Goal: Task Accomplishment & Management: Complete application form

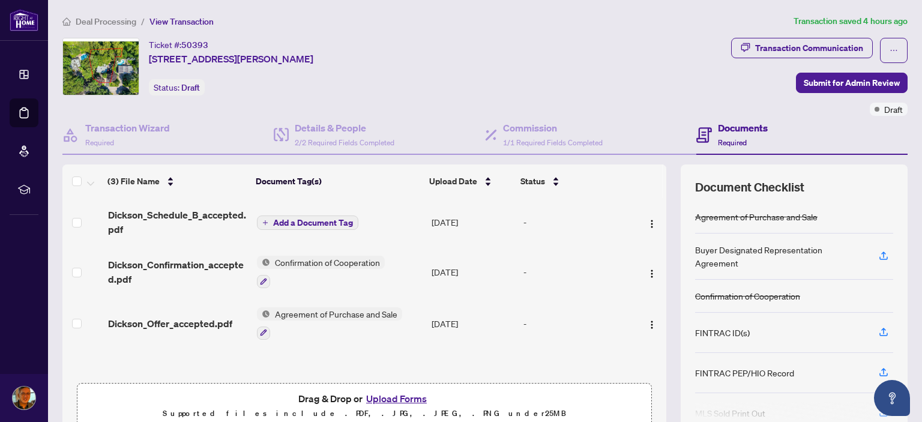
scroll to position [135, 0]
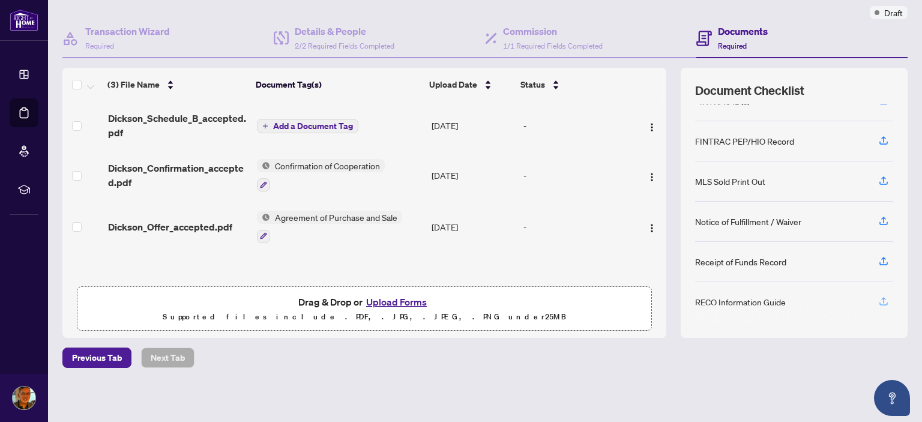
click at [882, 297] on icon "button" at bounding box center [884, 300] width 5 height 6
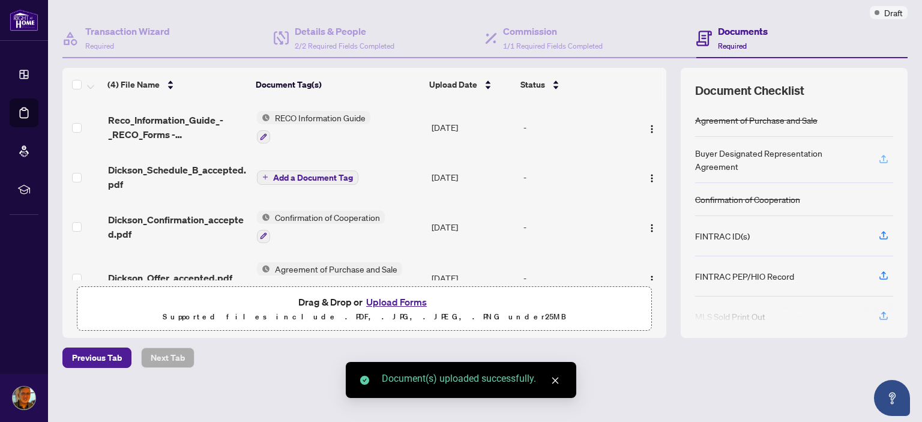
click at [882, 155] on icon "button" at bounding box center [884, 158] width 5 height 6
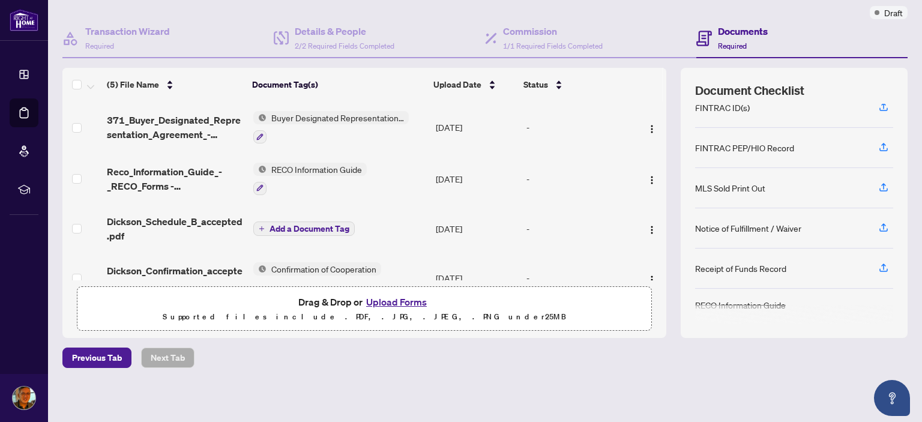
scroll to position [0, 0]
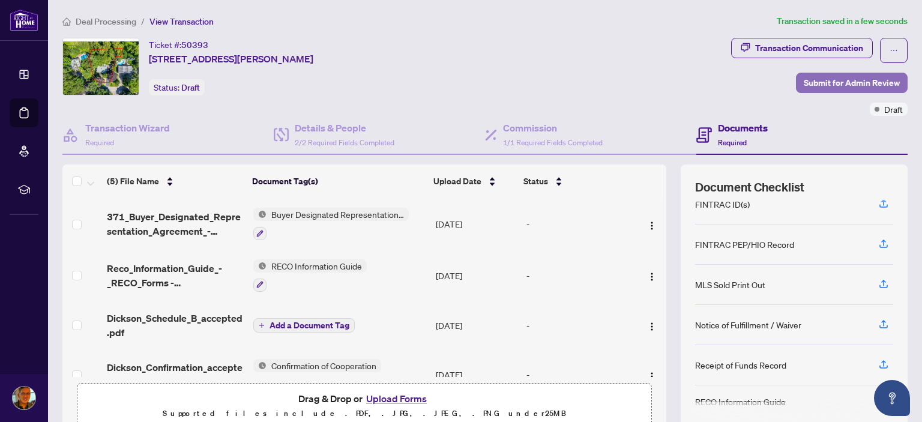
click at [817, 76] on span "Submit for Admin Review" at bounding box center [852, 82] width 96 height 19
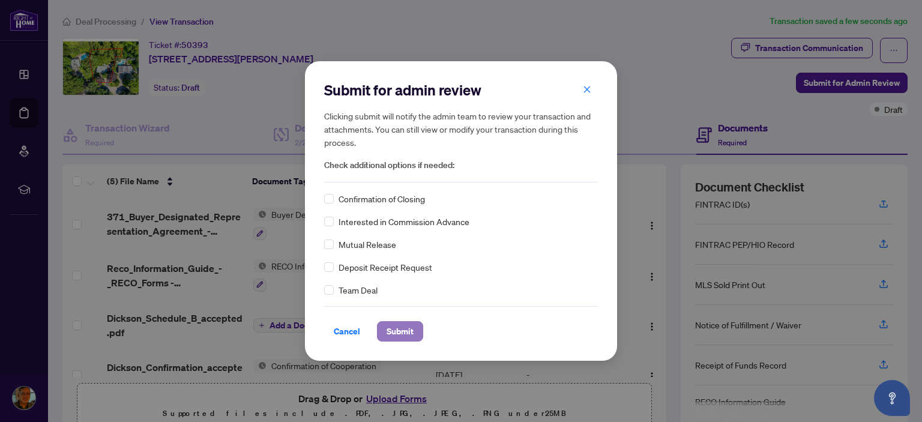
click at [398, 337] on span "Submit" at bounding box center [400, 331] width 27 height 19
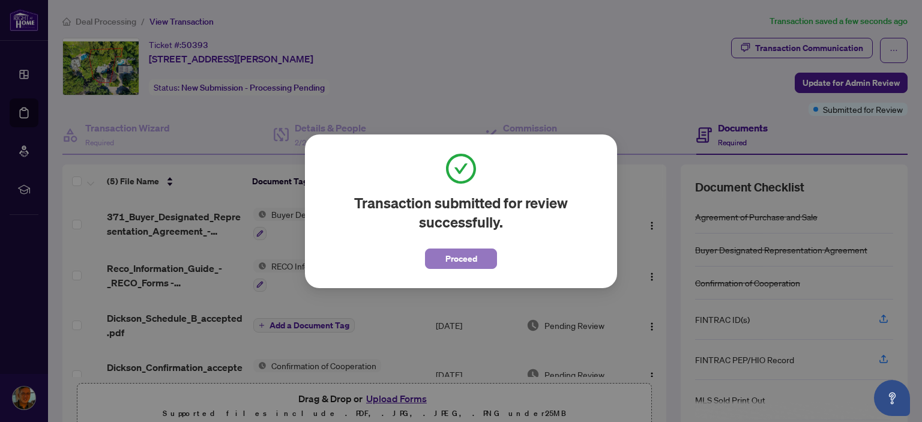
click at [452, 261] on span "Proceed" at bounding box center [462, 258] width 32 height 19
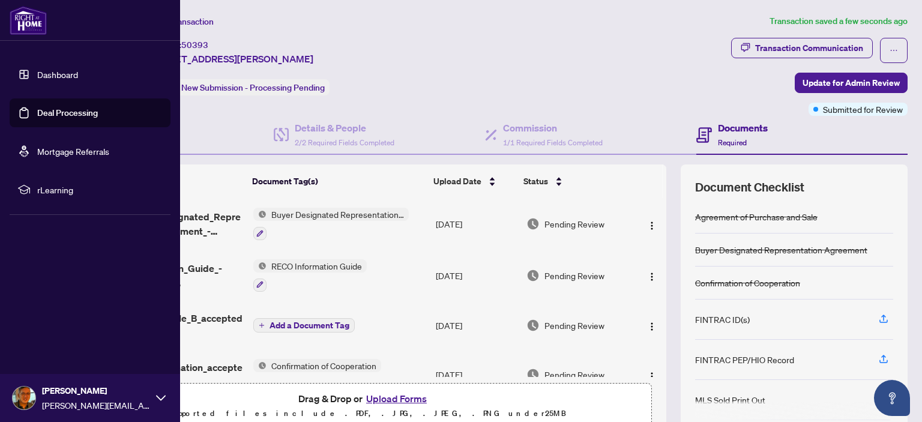
click at [43, 73] on link "Dashboard" at bounding box center [57, 74] width 41 height 11
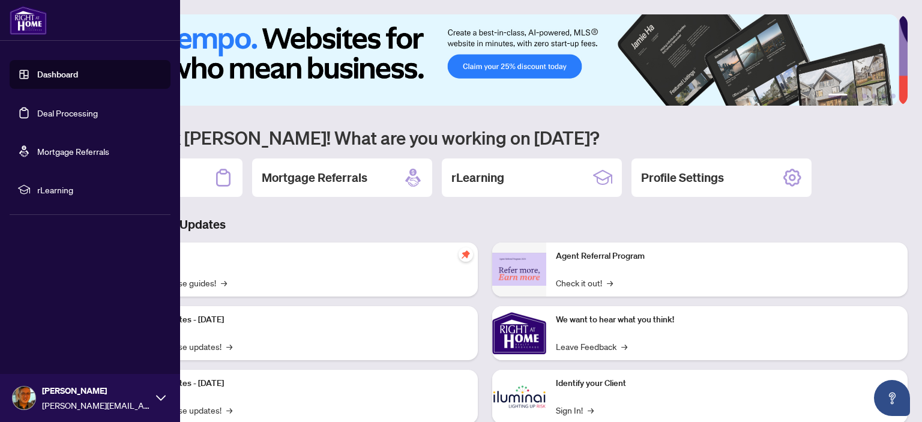
click at [59, 114] on link "Deal Processing" at bounding box center [67, 113] width 61 height 11
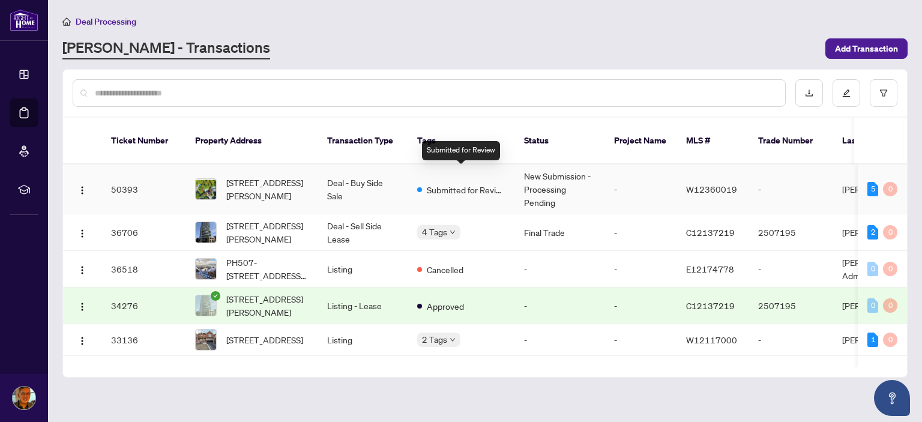
click at [456, 183] on span "Submitted for Review" at bounding box center [466, 189] width 78 height 13
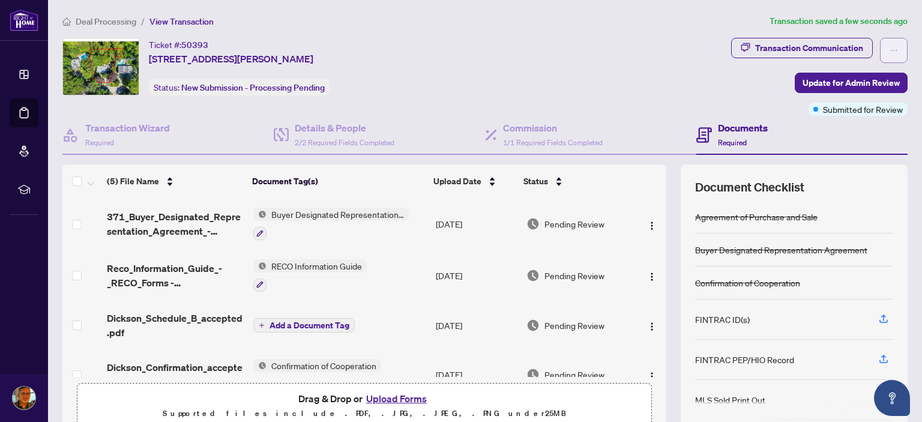
click at [890, 46] on icon "ellipsis" at bounding box center [894, 50] width 8 height 8
click at [504, 56] on div "Ticket #: 50393 [STREET_ADDRESS][PERSON_NAME] Status: New Submission - Processi…" at bounding box center [394, 67] width 664 height 58
